Goal: Browse casually

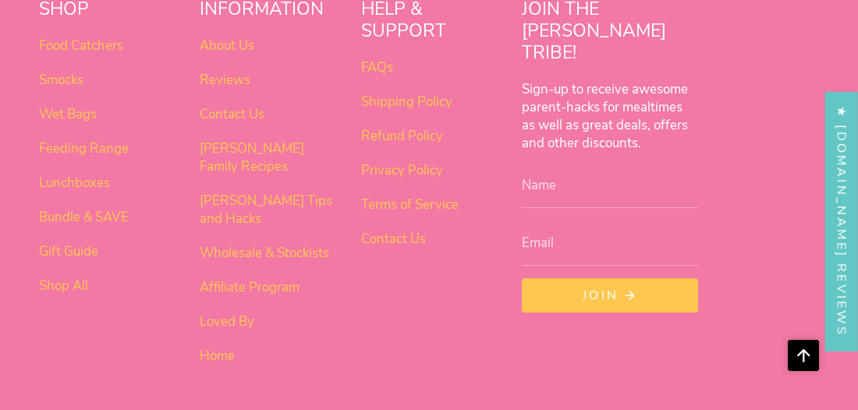
scroll to position [1333, 0]
